Goal: Task Accomplishment & Management: Manage account settings

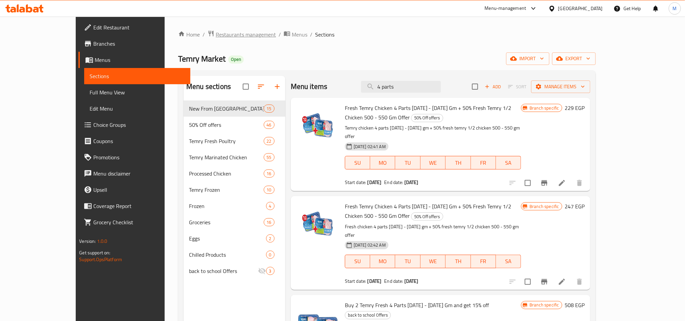
click at [216, 37] on span "Restaurants management" at bounding box center [246, 34] width 60 height 8
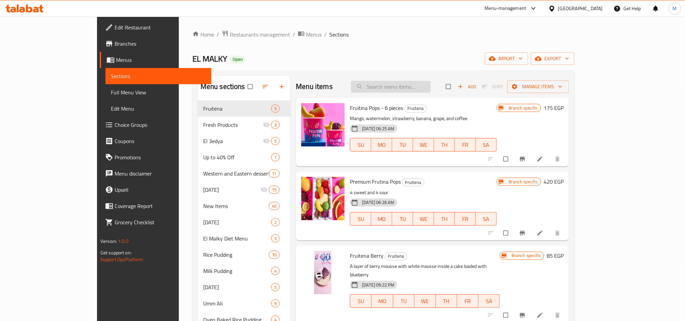
drag, startPoint x: 436, startPoint y: 94, endPoint x: 434, endPoint y: 89, distance: 5.2
click at [436, 93] on div "Menu items Add Sort Manage items" at bounding box center [432, 87] width 273 height 22
click at [431, 89] on input "search" at bounding box center [391, 87] width 80 height 12
paste input "Plain Rice Pudding with Ice Cream"
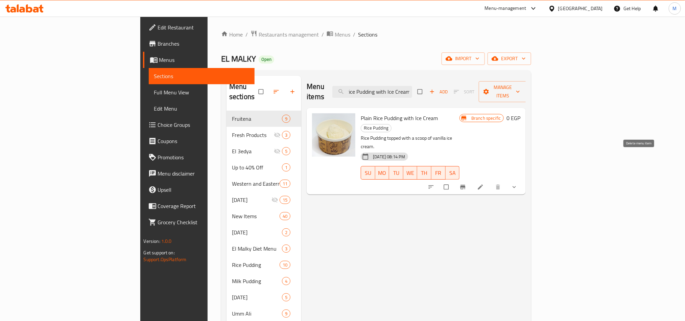
type input "Plain Rice Pudding with Ice Cream"
click at [523, 180] on button "show more" at bounding box center [515, 187] width 16 height 15
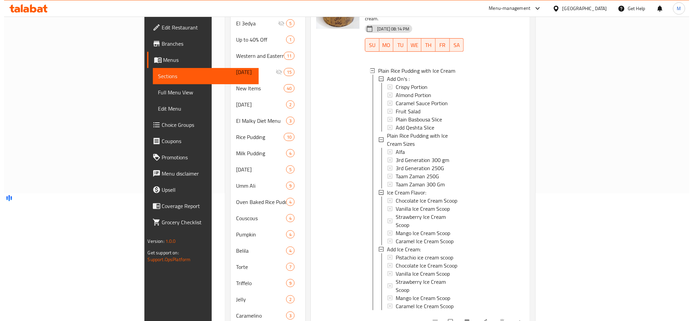
scroll to position [203, 0]
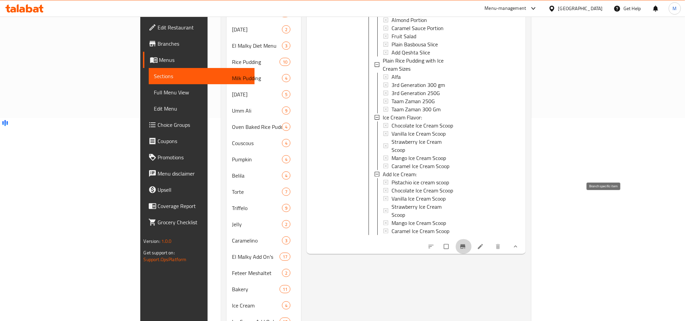
click at [466, 244] on icon "Branch-specific-item" at bounding box center [463, 246] width 5 height 4
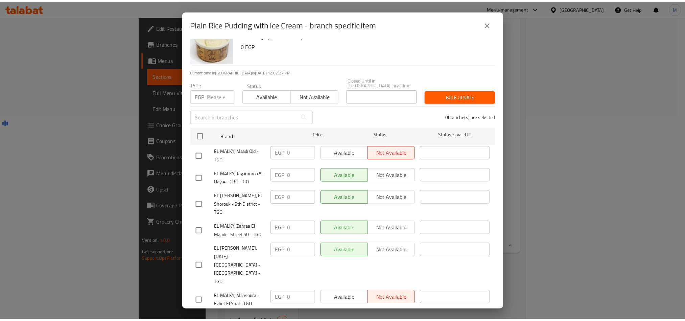
scroll to position [0, 0]
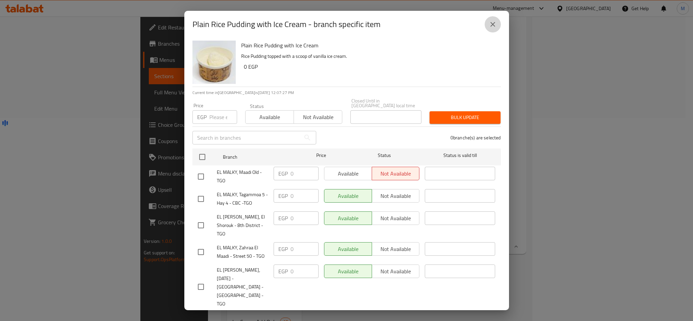
click at [487, 21] on button "close" at bounding box center [493, 24] width 16 height 16
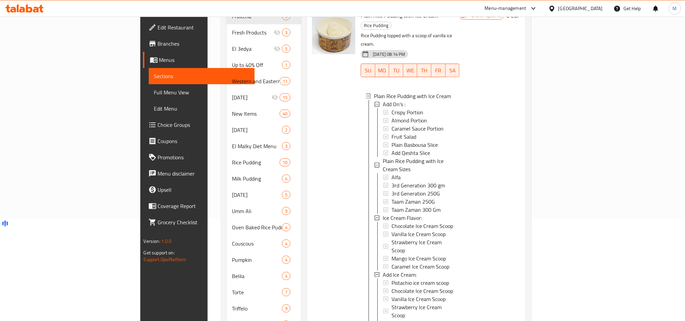
scroll to position [101, 0]
click at [392, 109] on span "Crispy Portion" at bounding box center [408, 113] width 32 height 8
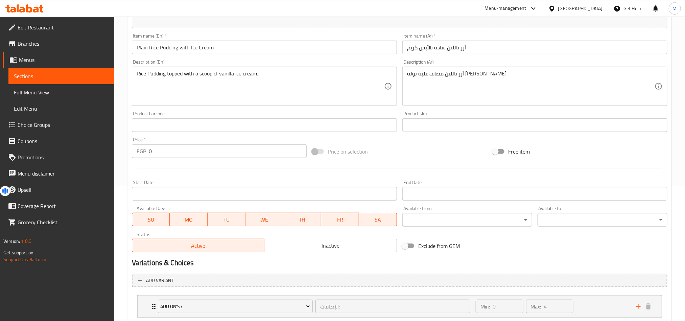
scroll to position [263, 0]
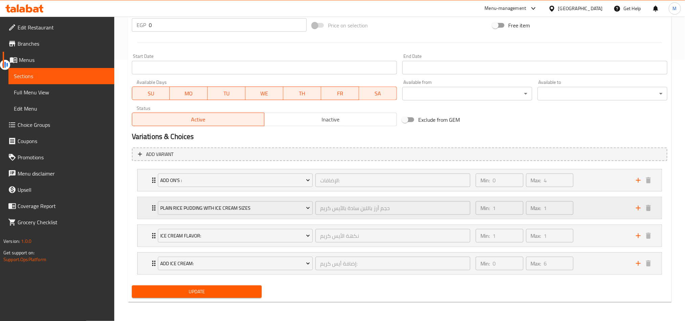
click at [324, 200] on div "حجم أرز باللبن سادة بالآيس كريم ​" at bounding box center [393, 208] width 158 height 16
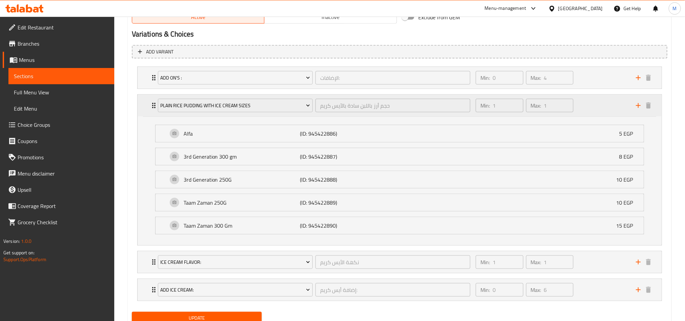
scroll to position [365, 0]
click at [330, 229] on p "(ID: 945422890)" at bounding box center [339, 224] width 78 height 8
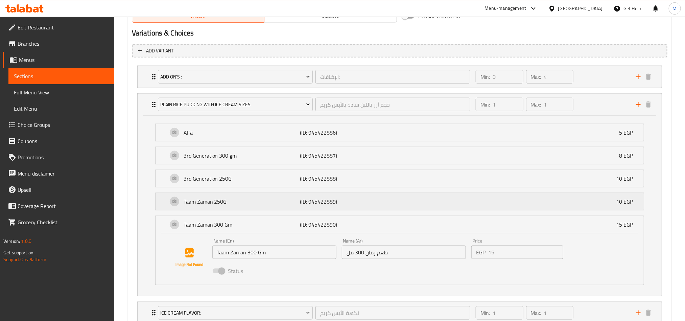
click at [334, 209] on div "Taam Zaman 250G (ID: 945422889) 10 EGP" at bounding box center [402, 201] width 468 height 17
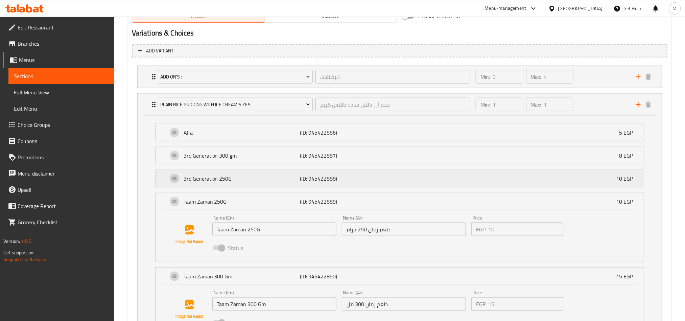
click at [333, 183] on p "(ID: 945422888)" at bounding box center [339, 178] width 78 height 8
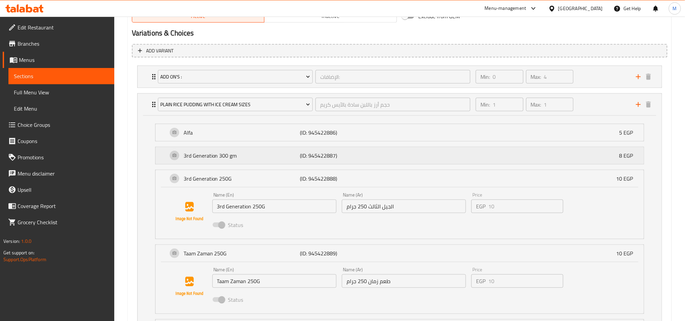
click at [330, 154] on p "(ID: 945422887)" at bounding box center [339, 155] width 78 height 8
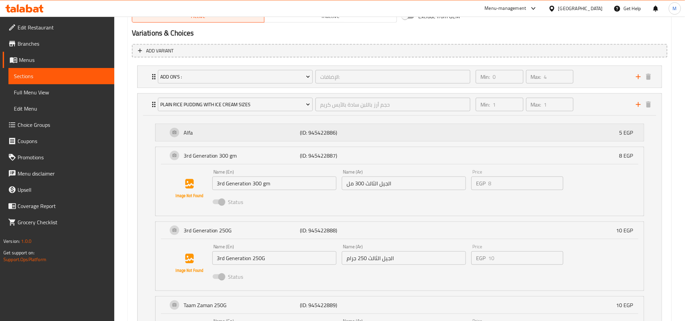
click at [339, 133] on p "(ID: 945422886)" at bounding box center [339, 132] width 78 height 8
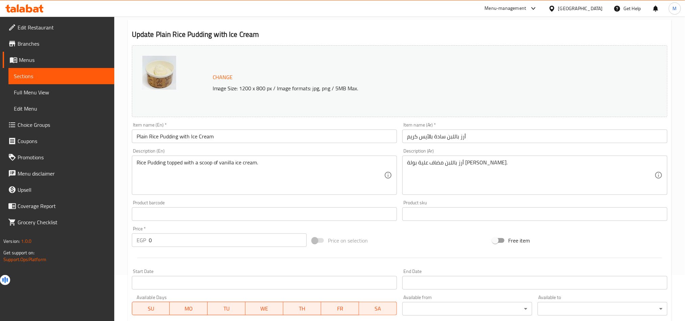
scroll to position [0, 0]
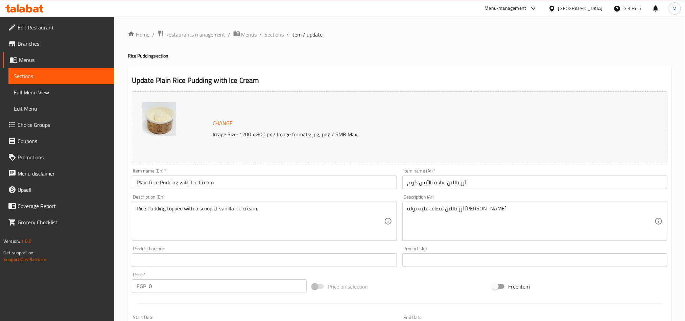
click at [270, 34] on span "Sections" at bounding box center [274, 34] width 19 height 8
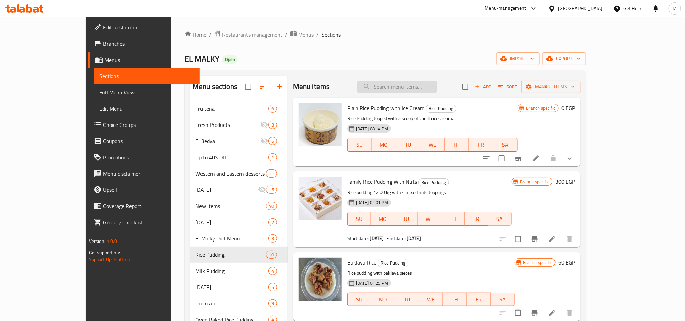
click at [431, 87] on input "search" at bounding box center [397, 87] width 80 height 12
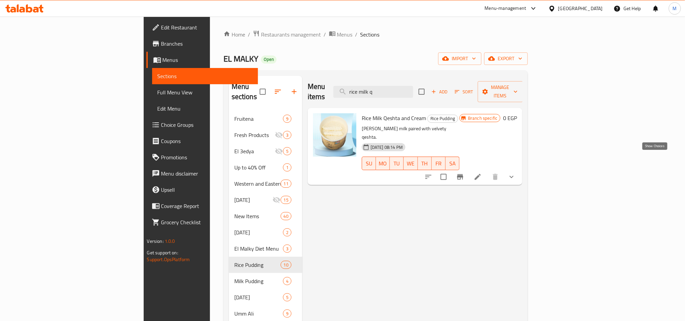
type input "rice milk q"
click at [516, 173] on icon "show more" at bounding box center [512, 177] width 8 height 8
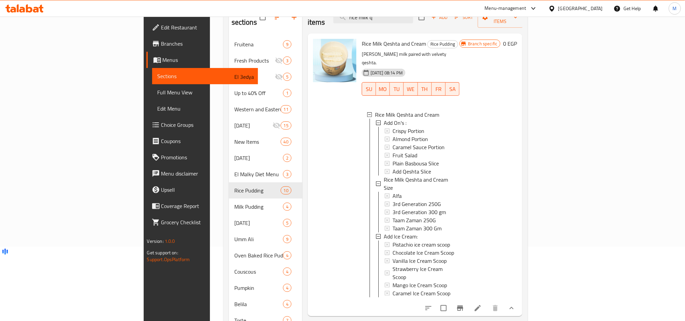
scroll to position [152, 0]
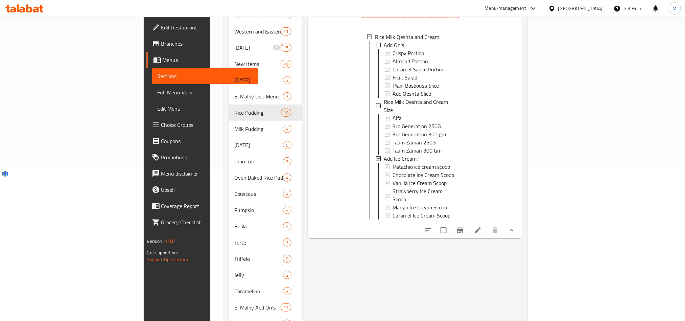
click at [482, 226] on icon at bounding box center [478, 230] width 8 height 8
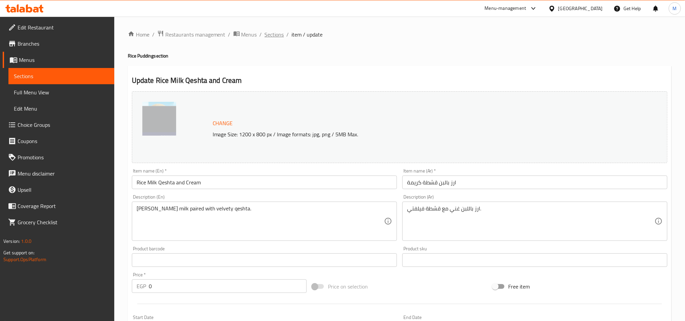
click at [270, 34] on span "Sections" at bounding box center [274, 34] width 19 height 8
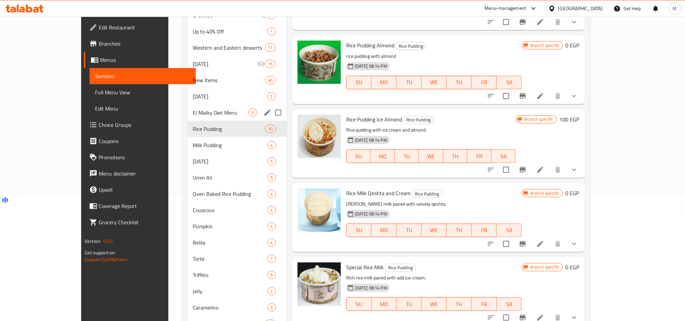
scroll to position [121, 0]
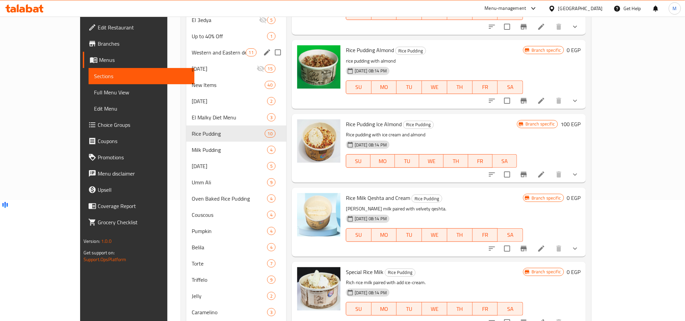
click at [192, 52] on span "Western and Eastern desserts" at bounding box center [219, 52] width 54 height 8
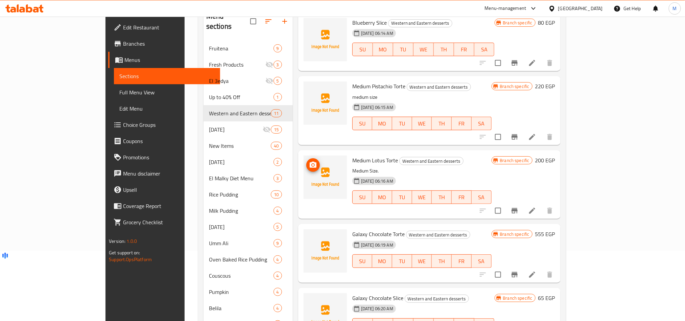
scroll to position [320, 0]
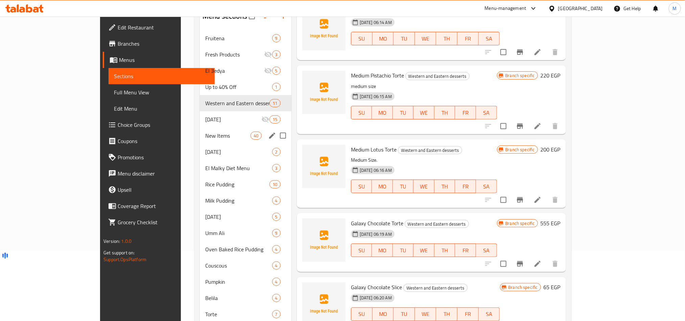
click at [200, 143] on div "New Items 40" at bounding box center [246, 135] width 92 height 16
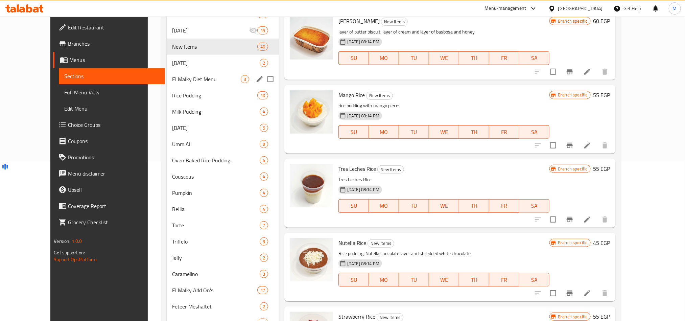
scroll to position [121, 0]
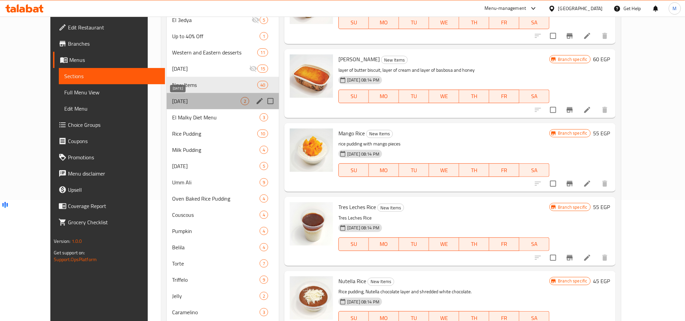
click at [173, 101] on span "100 Years Ago" at bounding box center [206, 101] width 69 height 8
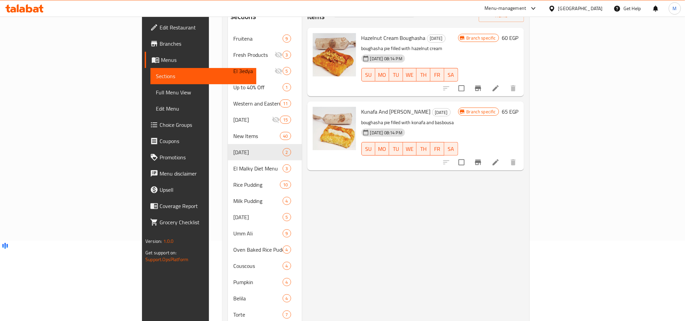
scroll to position [20, 0]
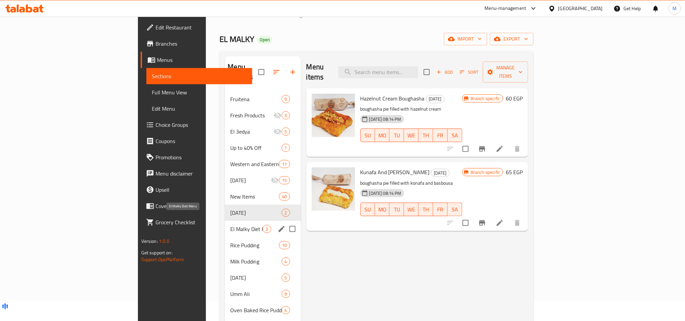
click at [230, 225] on span "El Malky Diet Menu" at bounding box center [246, 229] width 32 height 8
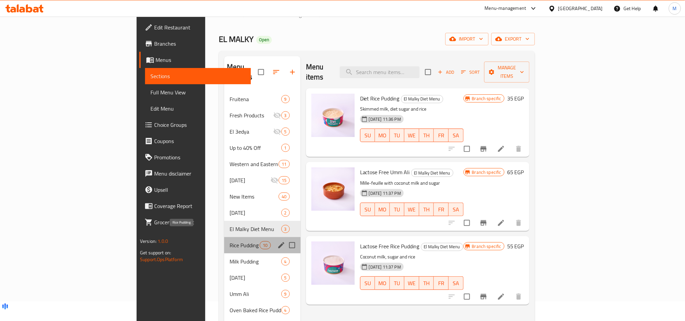
click at [230, 241] on span "Rice Pudding" at bounding box center [245, 245] width 30 height 8
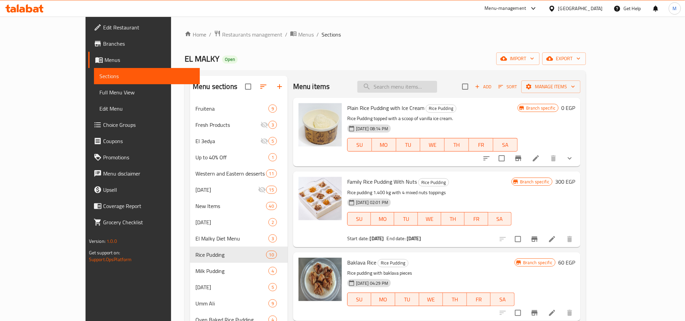
click at [437, 93] on input "search" at bounding box center [397, 87] width 80 height 12
type input "مات"
type input "تيج"
click at [222, 34] on span "Restaurants management" at bounding box center [252, 34] width 60 height 8
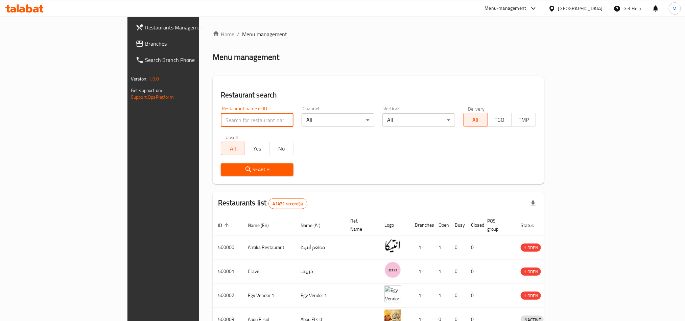
click at [221, 118] on input "search" at bounding box center [257, 120] width 73 height 14
paste input "680017"
type input "680017"
click at [226, 169] on span "Search" at bounding box center [257, 169] width 62 height 8
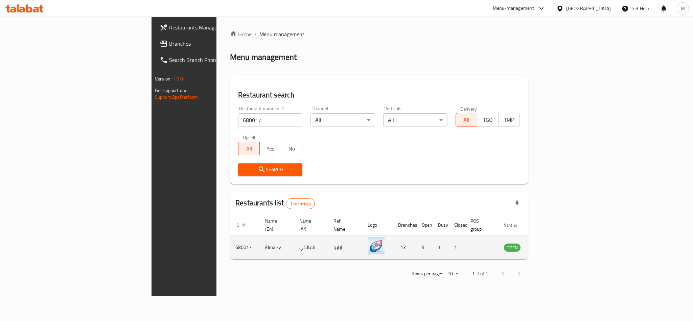
click at [547, 243] on icon "enhanced table" at bounding box center [543, 247] width 8 height 8
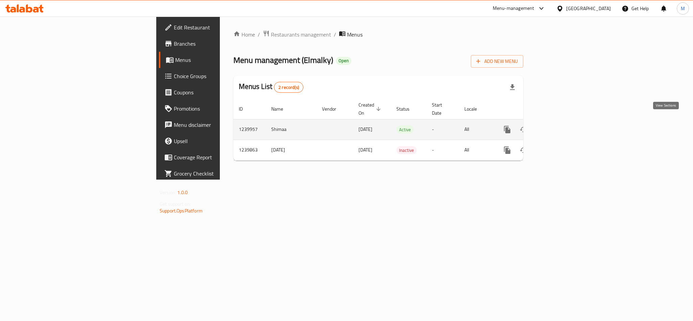
click at [560, 125] on icon "enhanced table" at bounding box center [556, 129] width 8 height 8
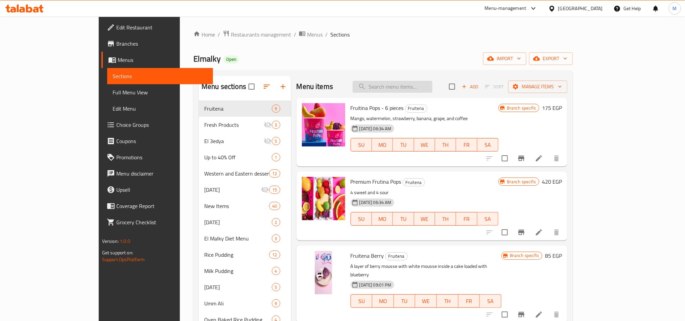
click at [432, 84] on input "search" at bounding box center [393, 87] width 80 height 12
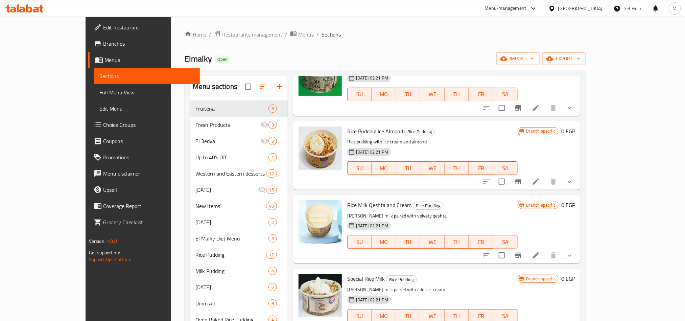
scroll to position [1826, 0]
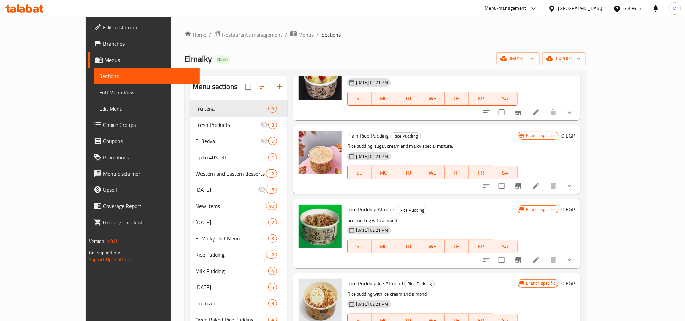
type input "rice"
click at [574, 189] on icon "show more" at bounding box center [570, 186] width 8 height 8
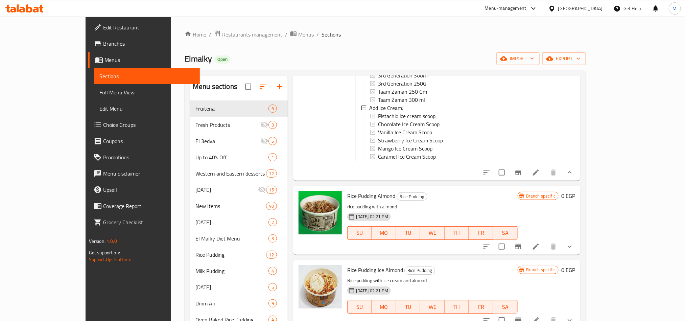
scroll to position [1978, 0]
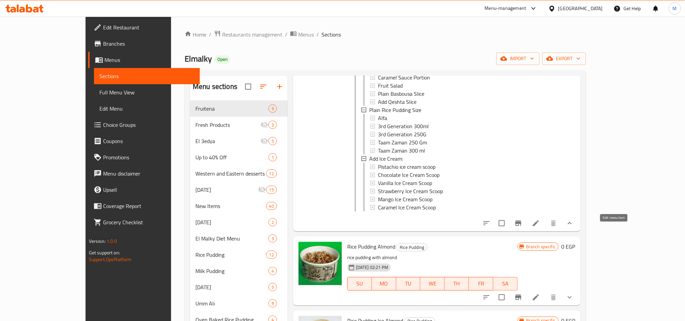
click at [539, 226] on icon at bounding box center [536, 223] width 6 height 6
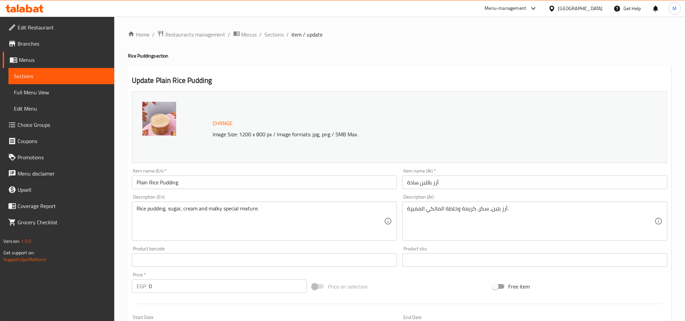
type input "الإضافات:"
type input "0"
type input "4"
type input "حجم أرز بلبن سادة"
type input "1"
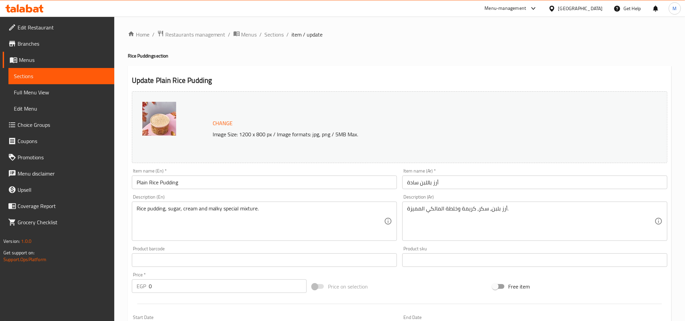
type input "1"
type input "إضافة أيس كريم:"
type input "0"
type input "6"
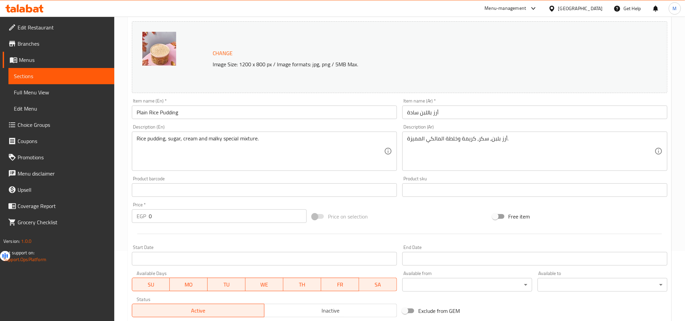
scroll to position [234, 0]
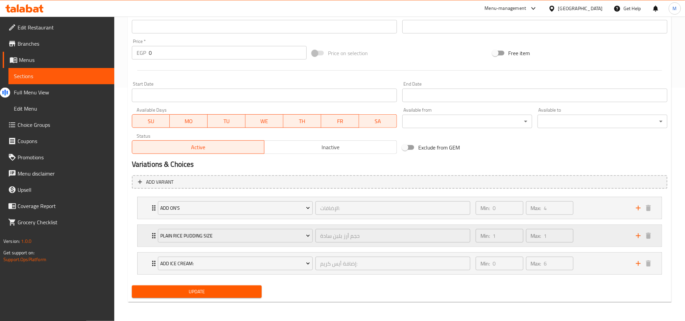
click at [317, 228] on div "حجم أرز بلبن سادة ​" at bounding box center [393, 236] width 158 height 16
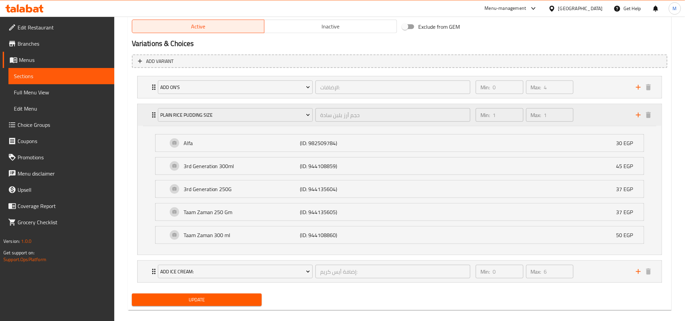
scroll to position [365, 0]
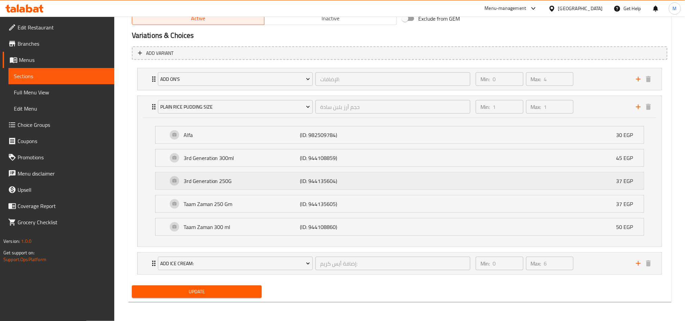
click at [270, 180] on p "3rd Generation 250G" at bounding box center [242, 181] width 117 height 8
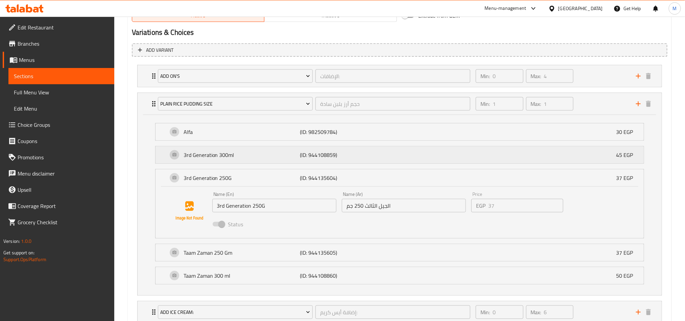
click at [285, 159] on p "3rd Generation 300ml" at bounding box center [242, 155] width 117 height 8
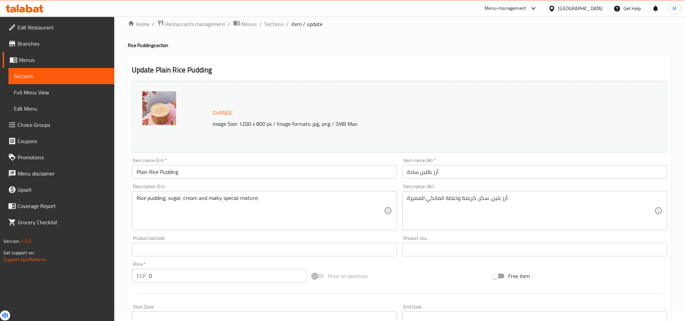
scroll to position [0, 0]
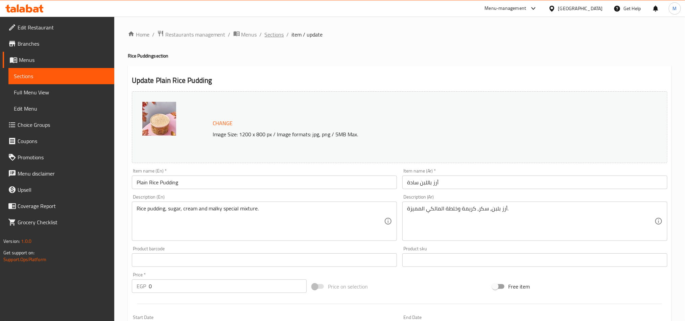
click at [278, 39] on span "Sections" at bounding box center [274, 34] width 19 height 8
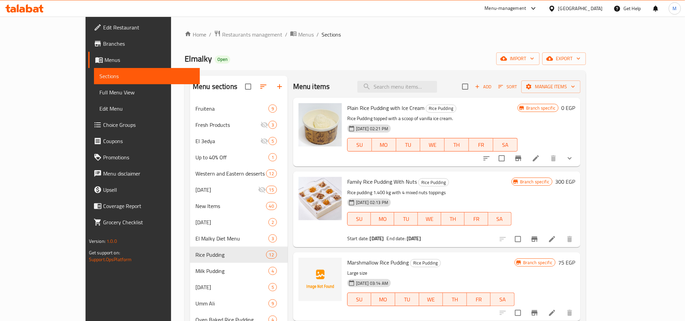
click at [438, 78] on div "Menu items Add Sort Manage items" at bounding box center [436, 87] width 287 height 22
click at [437, 83] on input "search" at bounding box center [397, 87] width 80 height 12
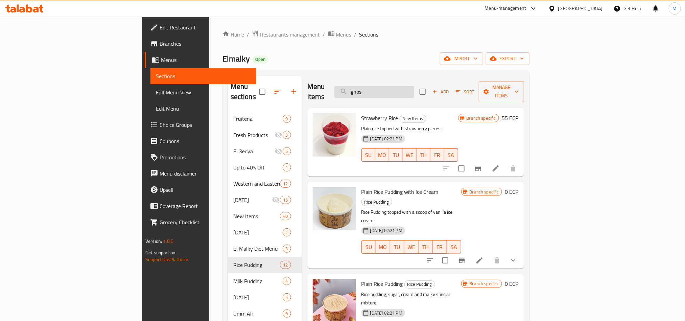
type input "ghost"
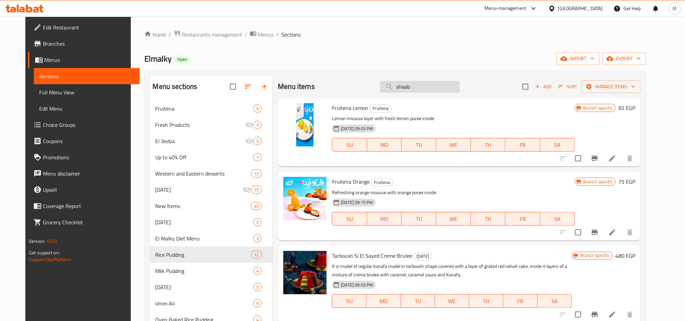
type input "shaabh"
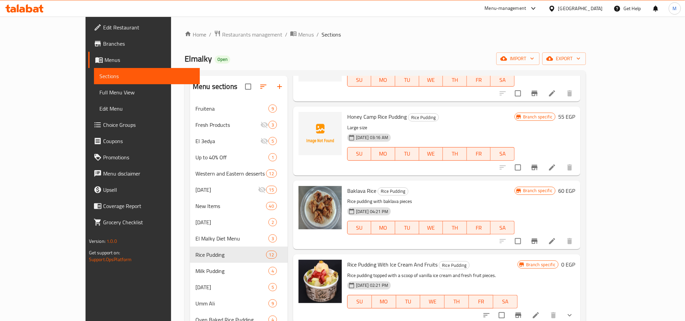
scroll to position [1775, 0]
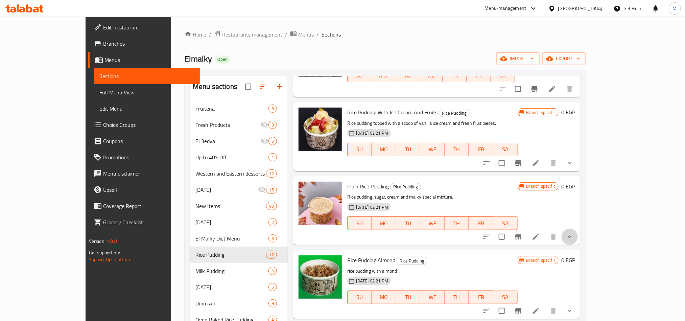
click at [578, 237] on button "show more" at bounding box center [570, 237] width 16 height 16
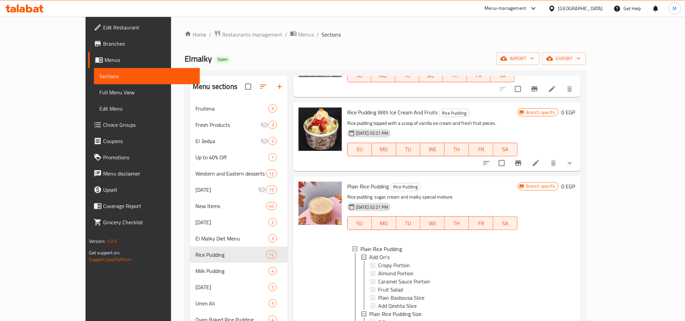
scroll to position [1927, 0]
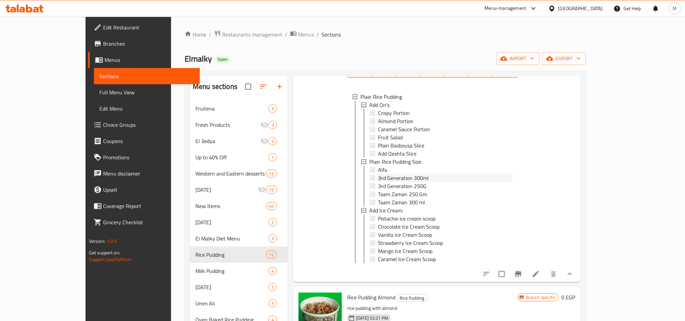
click at [391, 178] on span "3rd Generation 300ml" at bounding box center [403, 178] width 51 height 8
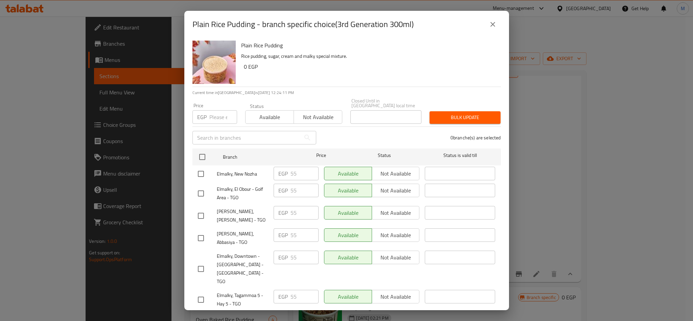
click at [488, 23] on button "close" at bounding box center [493, 24] width 16 height 16
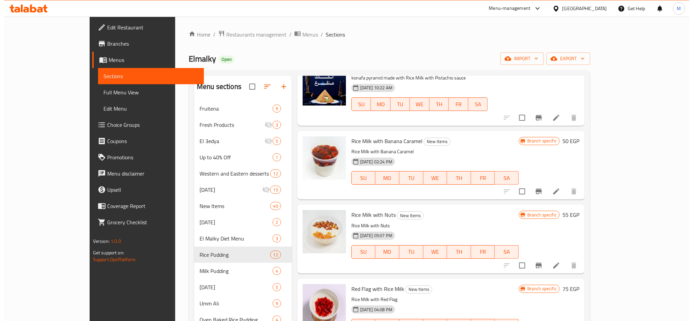
scroll to position [0, 0]
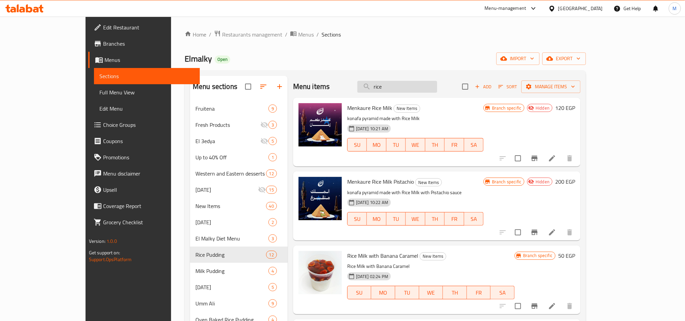
click at [432, 84] on input "rice" at bounding box center [397, 87] width 80 height 12
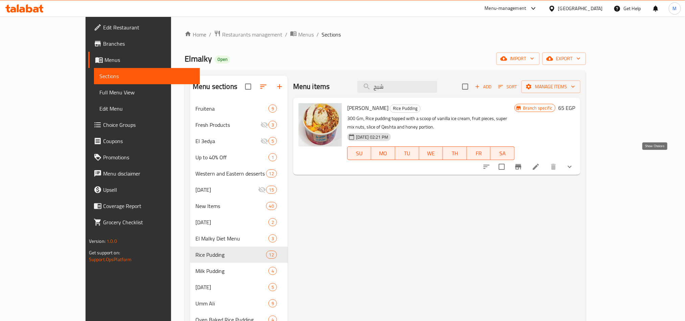
type input "شبح"
click at [574, 163] on icon "show more" at bounding box center [570, 167] width 8 height 8
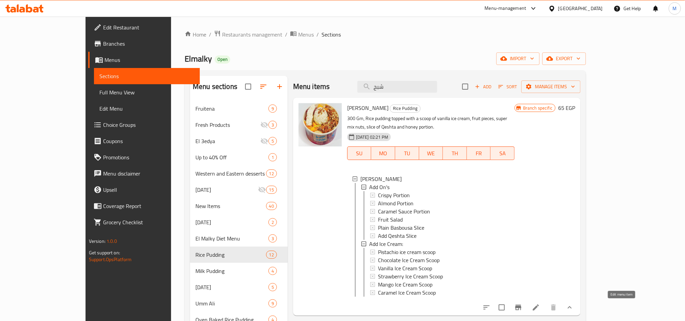
click at [540, 306] on icon at bounding box center [536, 307] width 8 height 8
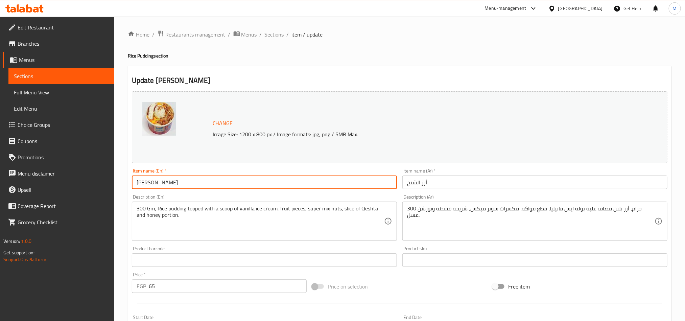
click at [177, 179] on input "Shabah Rice" at bounding box center [264, 182] width 265 height 14
click at [278, 34] on span "Sections" at bounding box center [274, 34] width 19 height 8
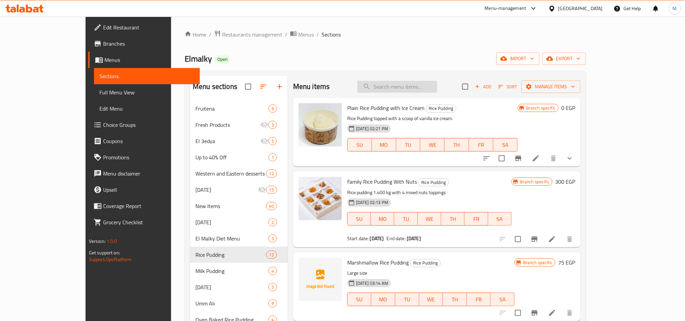
click at [437, 84] on input "search" at bounding box center [397, 87] width 80 height 12
paste input "Shabah Rice"
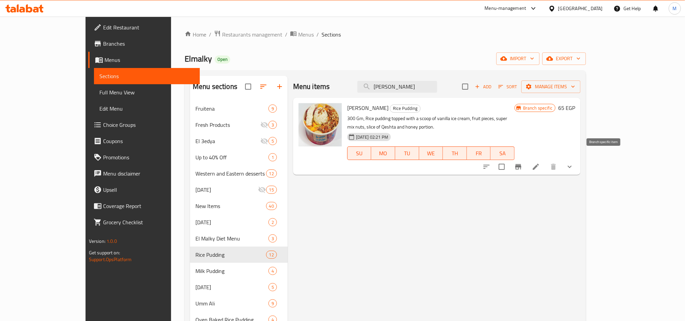
click at [526, 159] on button "Branch-specific-item" at bounding box center [518, 167] width 16 height 16
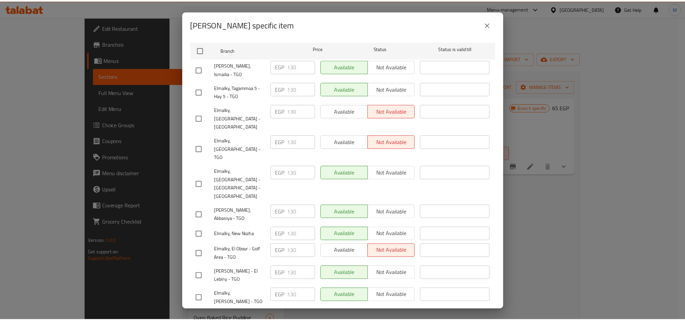
scroll to position [139, 0]
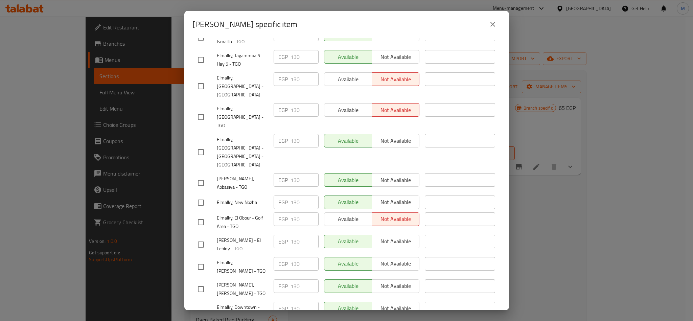
click at [489, 25] on icon "close" at bounding box center [493, 24] width 8 height 8
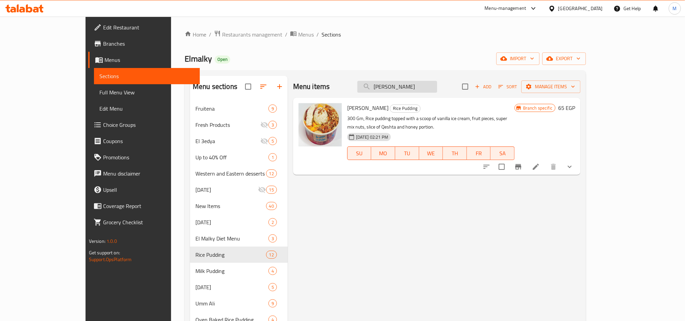
click at [437, 84] on input "Shabah Rice" at bounding box center [397, 87] width 80 height 12
paste input "ماتيجي-أرز تورتة لوتس"
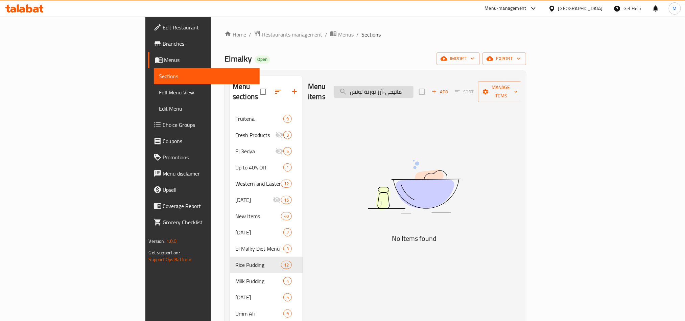
drag, startPoint x: 439, startPoint y: 88, endPoint x: 468, endPoint y: 91, distance: 29.2
click at [414, 91] on input "ماتيجي-أرز تورتة لوتس" at bounding box center [374, 92] width 80 height 12
drag, startPoint x: 408, startPoint y: 89, endPoint x: 405, endPoint y: 88, distance: 3.8
click at [405, 88] on input "-أرز تورتة لوتس" at bounding box center [374, 92] width 80 height 12
click at [414, 90] on input "أرز تورتة لوتس" at bounding box center [374, 92] width 80 height 12
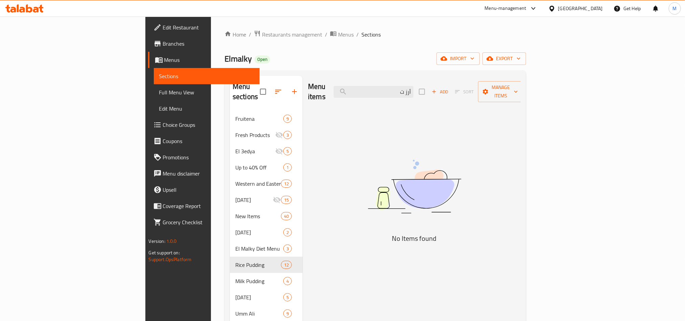
type input "أرز"
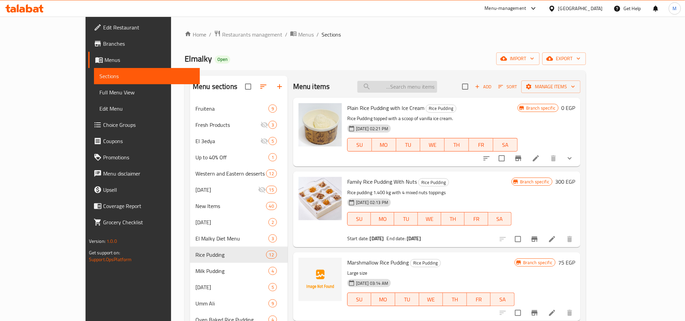
click at [437, 81] on input "search" at bounding box center [397, 87] width 80 height 12
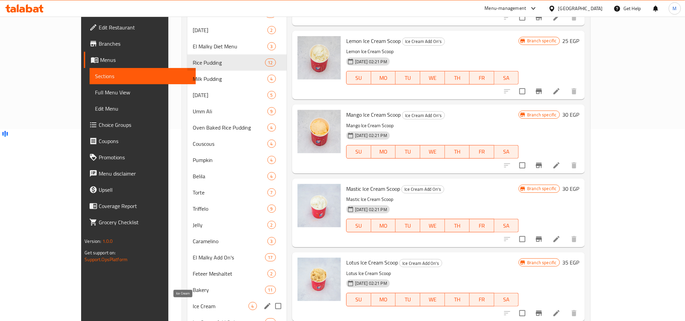
scroll to position [222, 0]
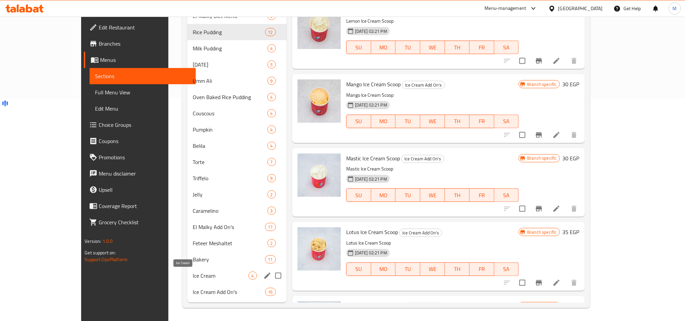
click at [197, 276] on span "Ice Cream" at bounding box center [221, 276] width 56 height 8
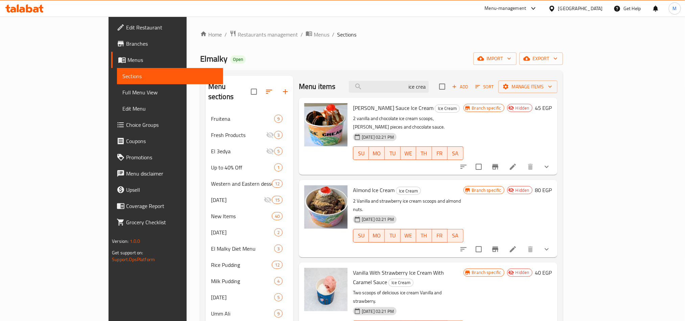
drag, startPoint x: 440, startPoint y: 85, endPoint x: 478, endPoint y: 98, distance: 40.1
click at [478, 98] on div "Menu items ice crea Add Sort Manage items Borio Sauce Ice Cream Ice Cream 2 van…" at bounding box center [426, 306] width 264 height 460
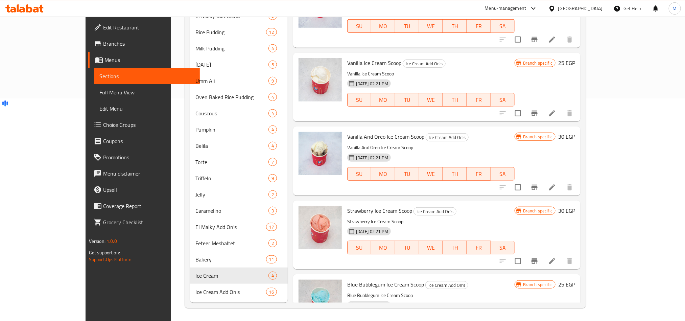
scroll to position [630, 0]
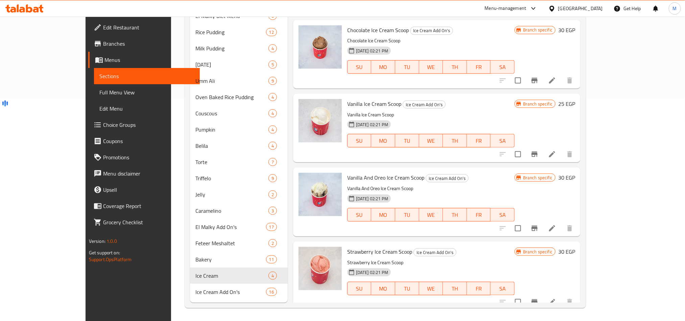
type input "scoop"
click at [539, 224] on icon "Branch-specific-item" at bounding box center [535, 228] width 8 height 8
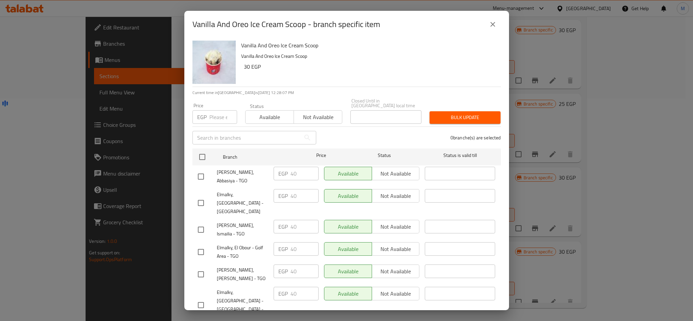
click at [492, 26] on icon "close" at bounding box center [493, 24] width 8 height 8
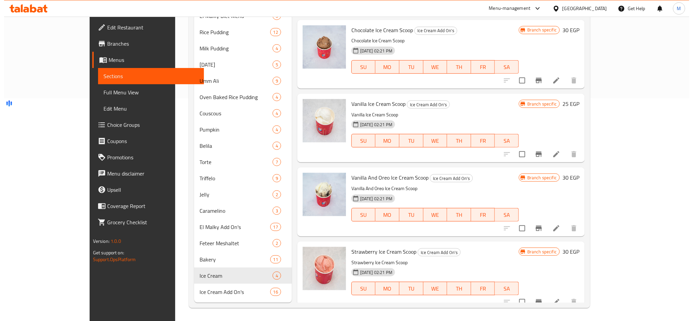
scroll to position [782, 0]
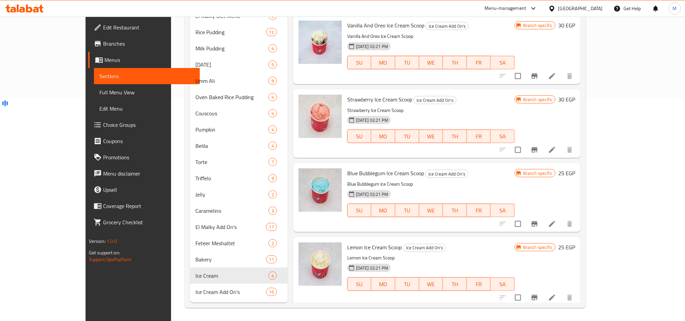
click at [543, 142] on button "Branch-specific-item" at bounding box center [534, 150] width 16 height 16
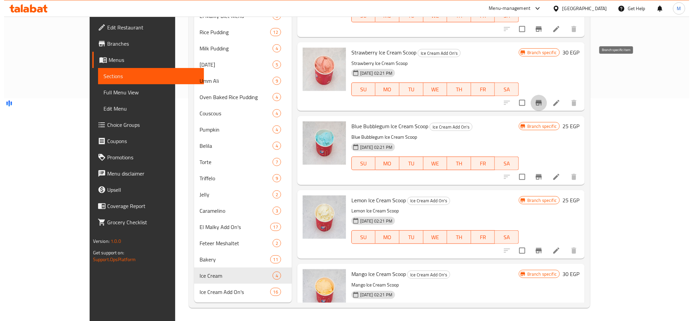
scroll to position [884, 0]
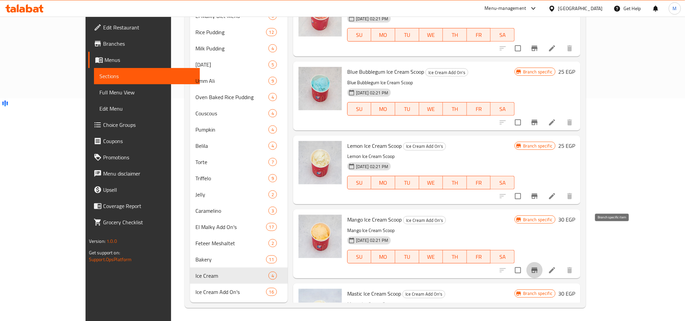
click at [539, 266] on icon "Branch-specific-item" at bounding box center [535, 270] width 8 height 8
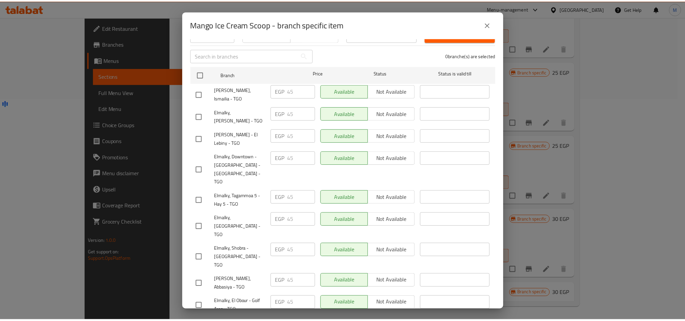
scroll to position [139, 0]
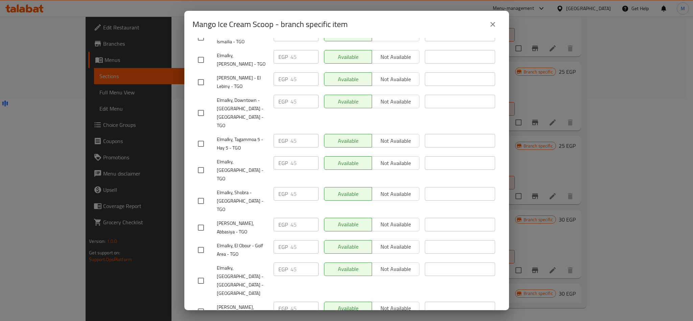
click at [496, 25] on icon "close" at bounding box center [493, 24] width 8 height 8
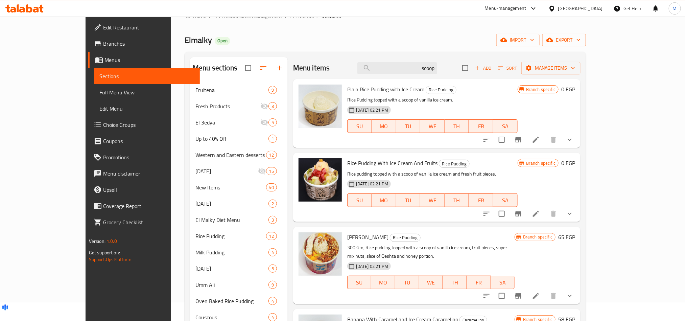
scroll to position [0, 0]
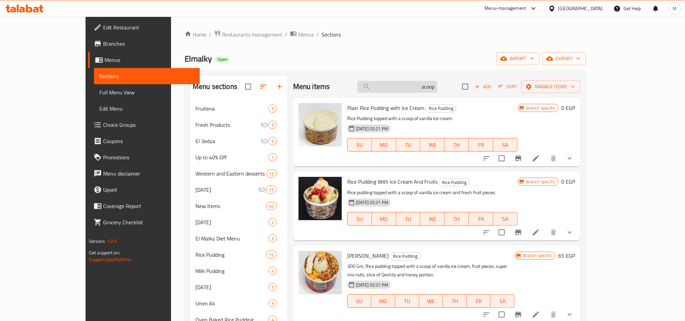
click at [437, 92] on input "scoop" at bounding box center [397, 87] width 80 height 12
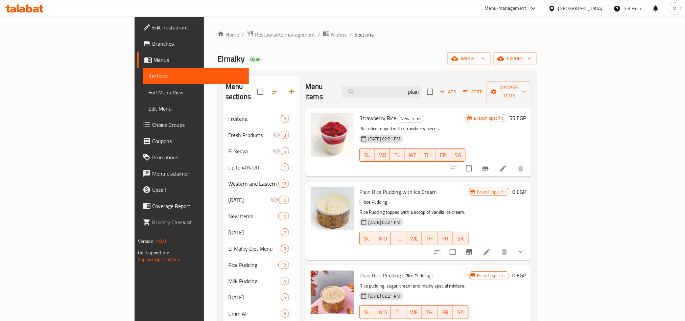
drag, startPoint x: 645, startPoint y: 235, endPoint x: 543, endPoint y: 236, distance: 101.8
click at [525, 248] on icon "show more" at bounding box center [521, 252] width 8 height 8
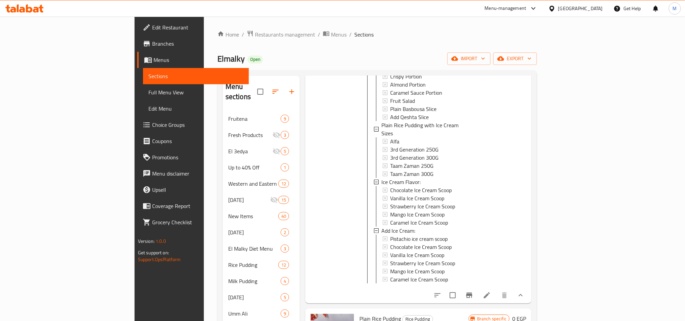
scroll to position [355, 0]
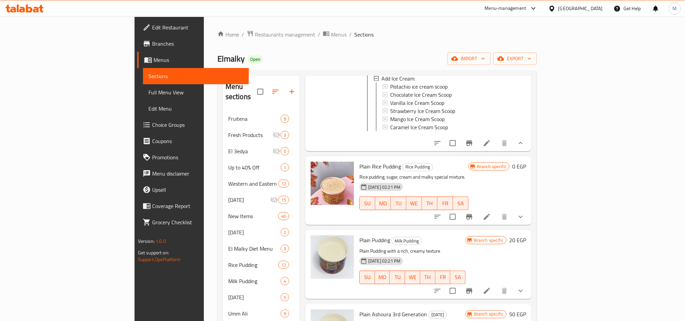
click at [529, 209] on button "show more" at bounding box center [521, 217] width 16 height 16
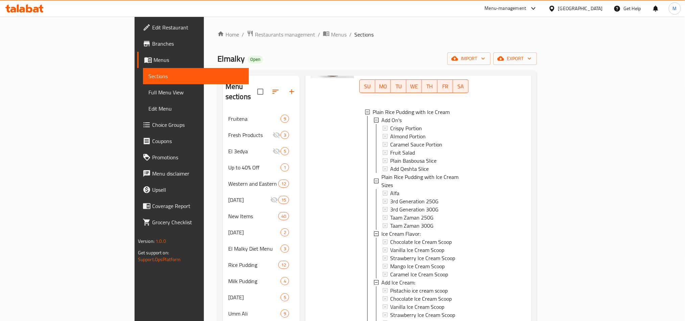
scroll to position [0, 0]
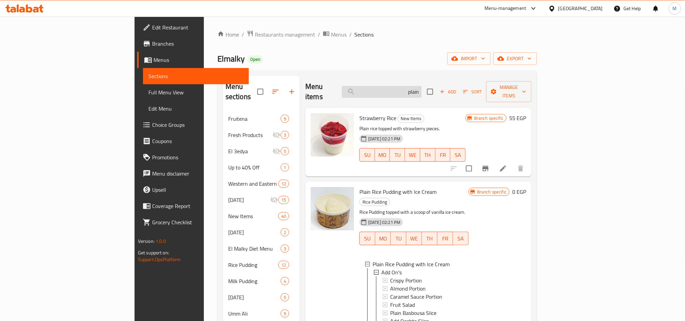
click at [422, 87] on input "plain" at bounding box center [382, 92] width 80 height 12
type input "fruit salad"
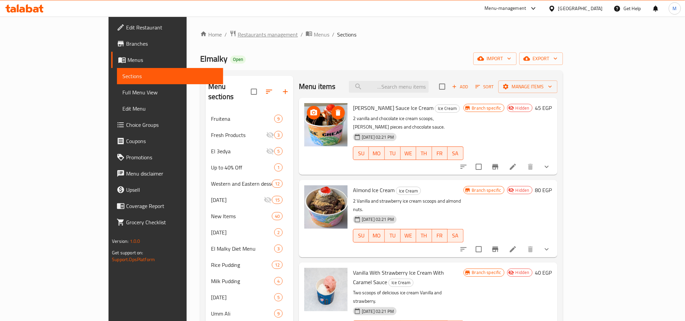
click at [238, 30] on span "Restaurants management" at bounding box center [268, 34] width 60 height 8
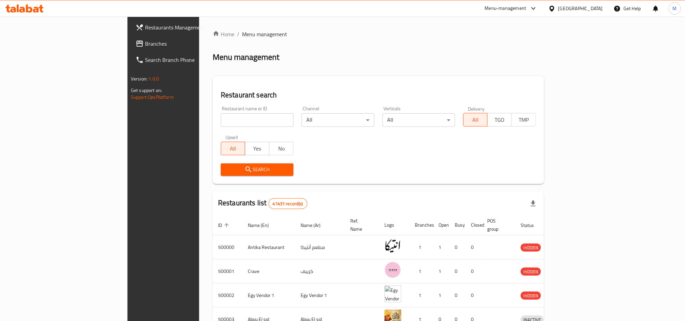
click at [217, 128] on div "Restaurant name or ID Restaurant name or ID" at bounding box center [257, 116] width 81 height 29
click at [221, 126] on input "search" at bounding box center [257, 120] width 73 height 14
click at [221, 125] on input "search" at bounding box center [257, 120] width 73 height 14
paste input "663193"
type input "663193"
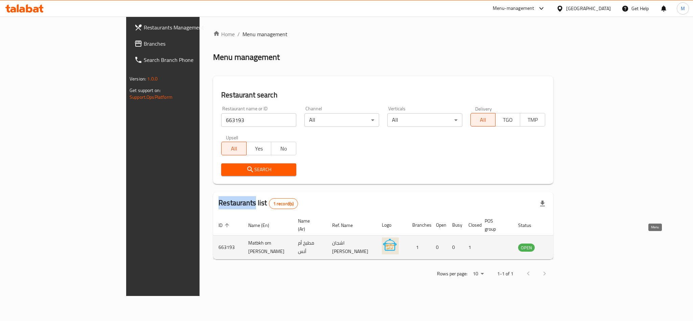
click at [562, 243] on icon "enhanced table" at bounding box center [558, 247] width 8 height 8
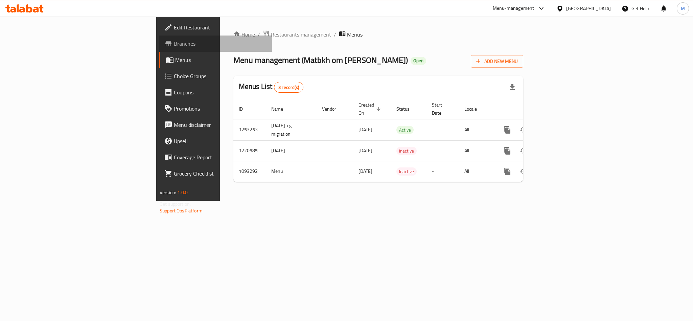
click at [174, 42] on span "Branches" at bounding box center [220, 44] width 93 height 8
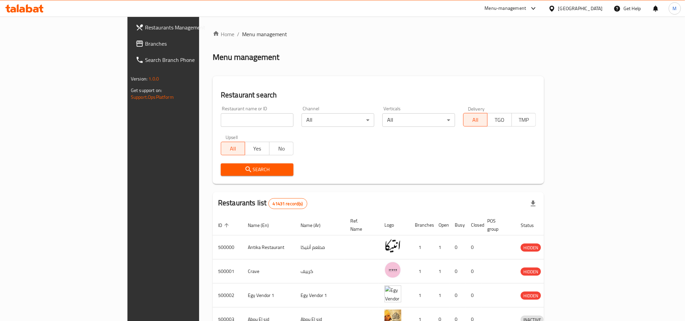
click at [526, 10] on div "Menu-management" at bounding box center [506, 8] width 42 height 8
